Goal: Information Seeking & Learning: Stay updated

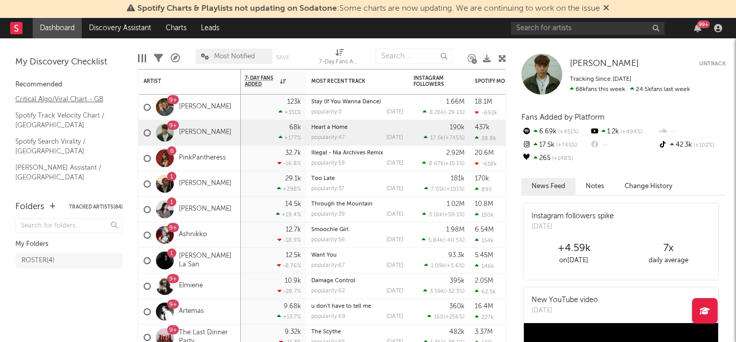
click at [91, 100] on link "Critical Algo/Viral Chart - GB" at bounding box center [63, 99] width 97 height 11
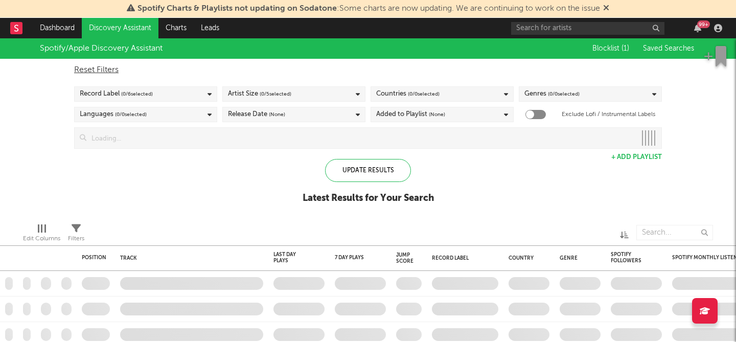
checkbox input "true"
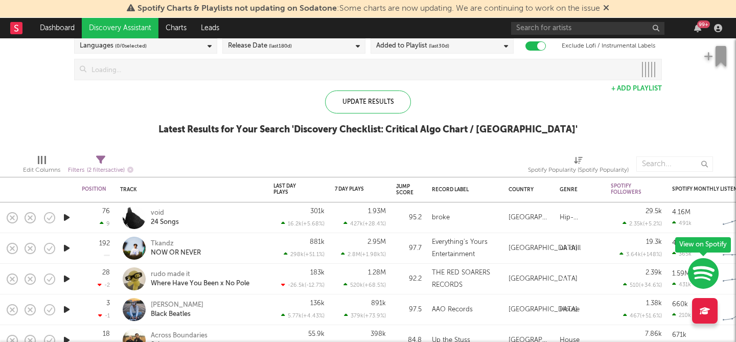
click at [67, 216] on icon "button" at bounding box center [66, 217] width 11 height 13
